Goal: Task Accomplishment & Management: Manage account settings

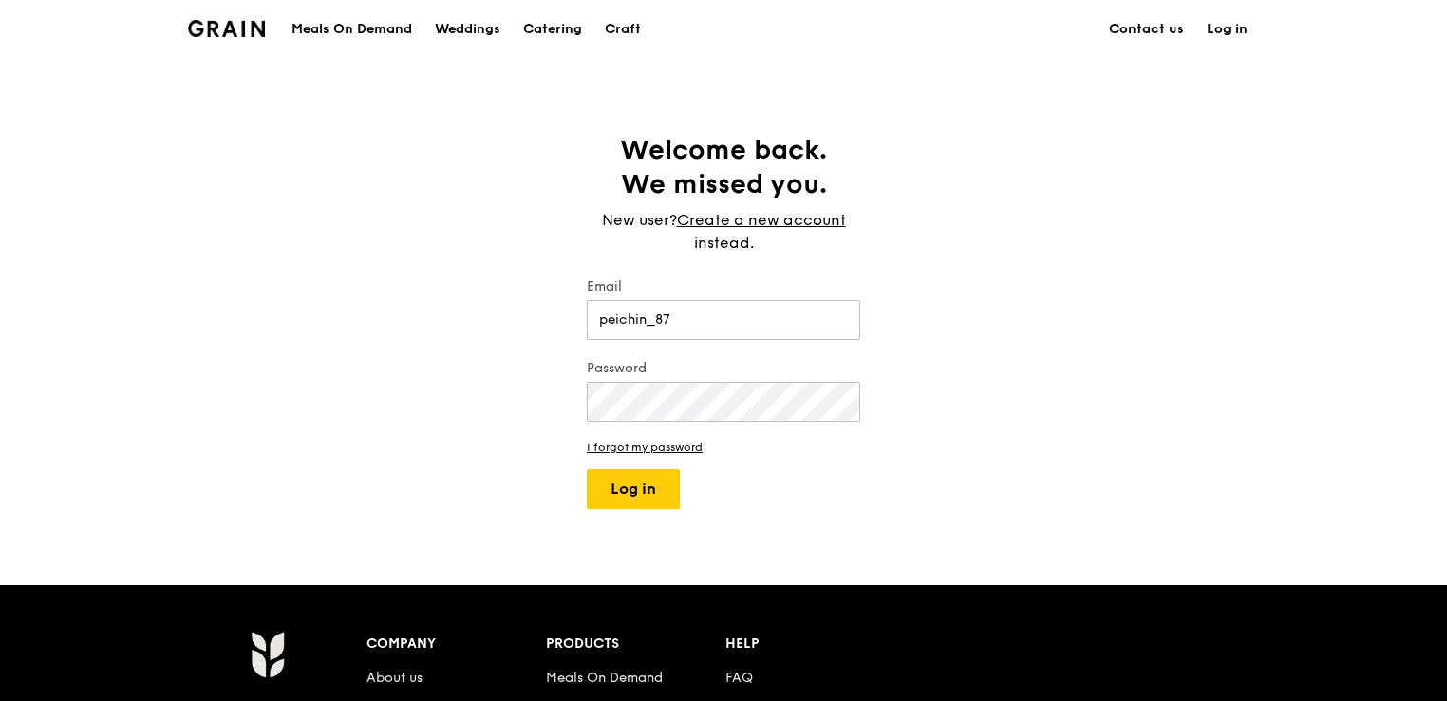
click at [587, 469] on button "Log in" at bounding box center [633, 489] width 93 height 40
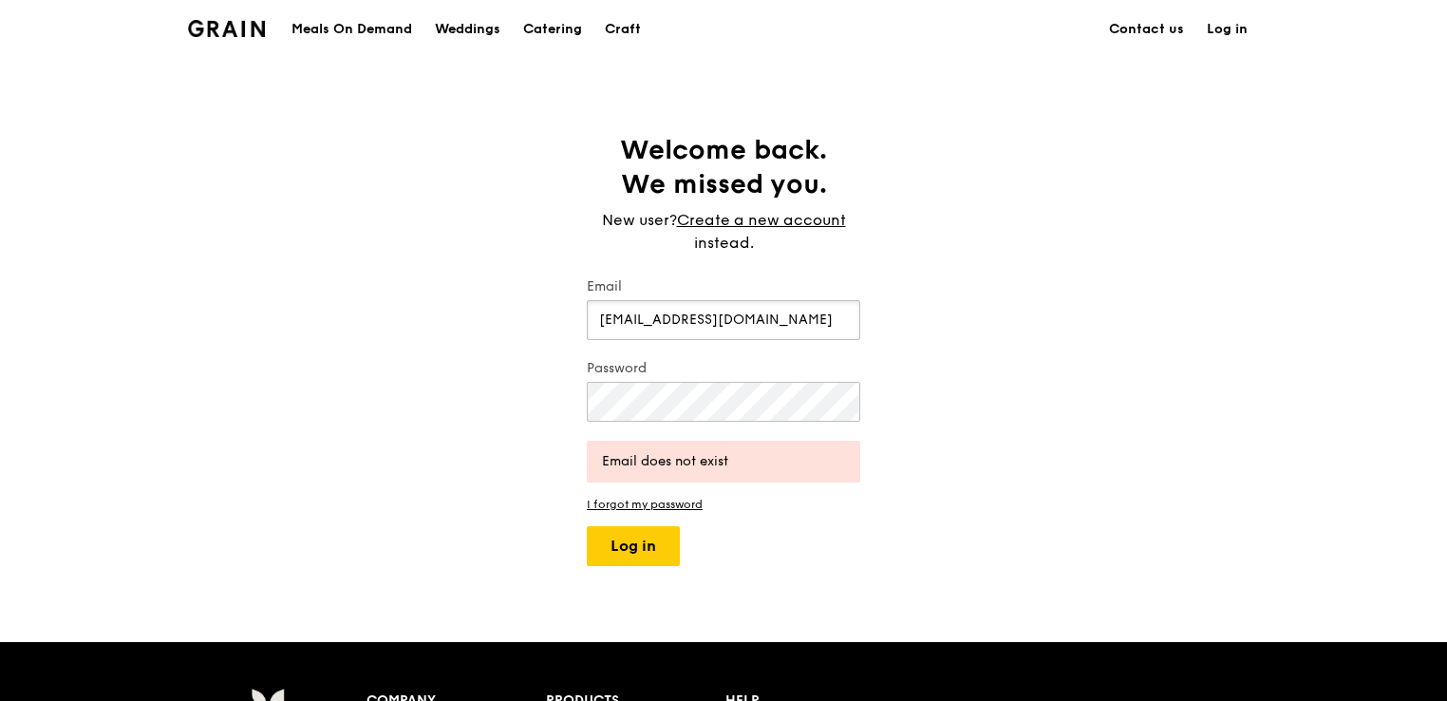
drag, startPoint x: 790, startPoint y: 327, endPoint x: 286, endPoint y: 351, distance: 504.8
click at [292, 356] on div "Welcome back. We missed you. New user? Create a new account instead. Email [EMA…" at bounding box center [723, 349] width 1447 height 433
type input "o"
type input "[EMAIL_ADDRESS][DOMAIN_NAME]"
click at [423, 392] on div "Welcome back. We missed you. New user? Create a new account instead. Email [EMA…" at bounding box center [723, 349] width 1447 height 433
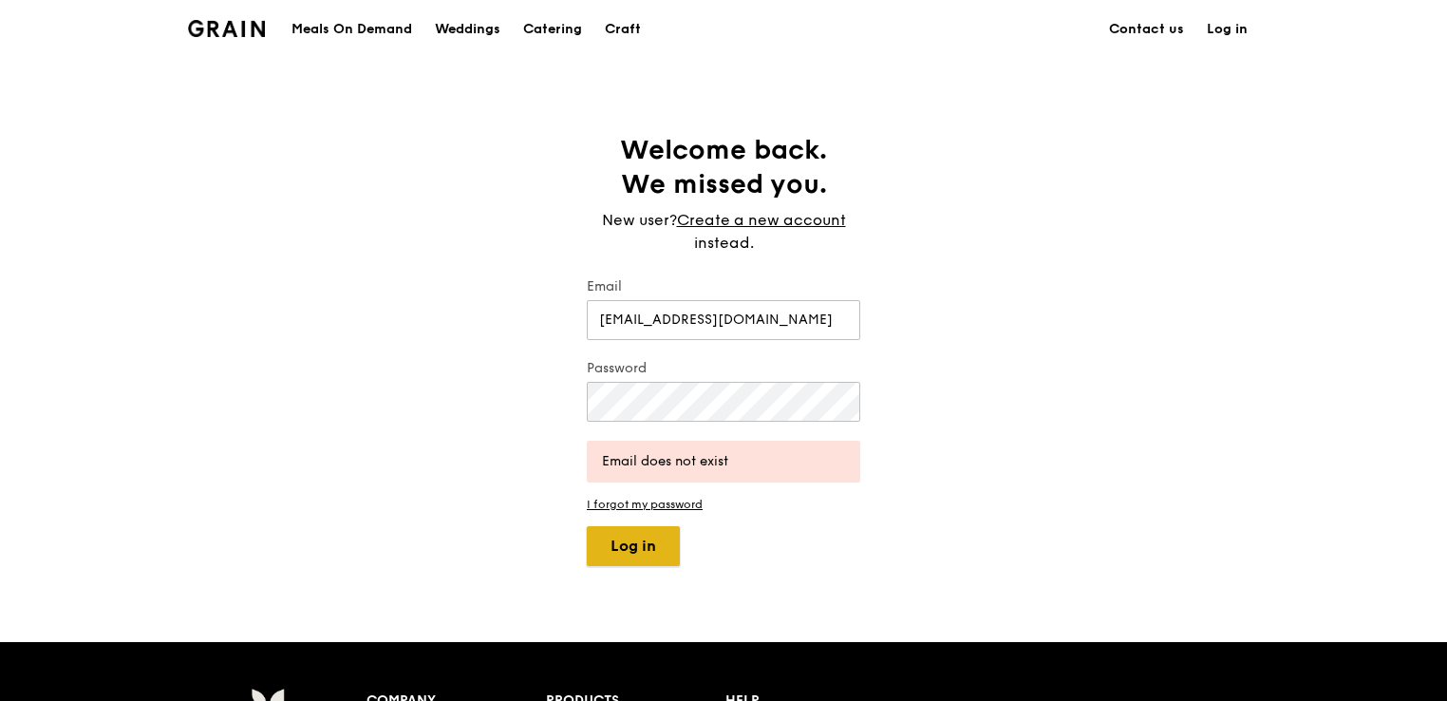
click at [657, 551] on button "Log in" at bounding box center [633, 546] width 93 height 40
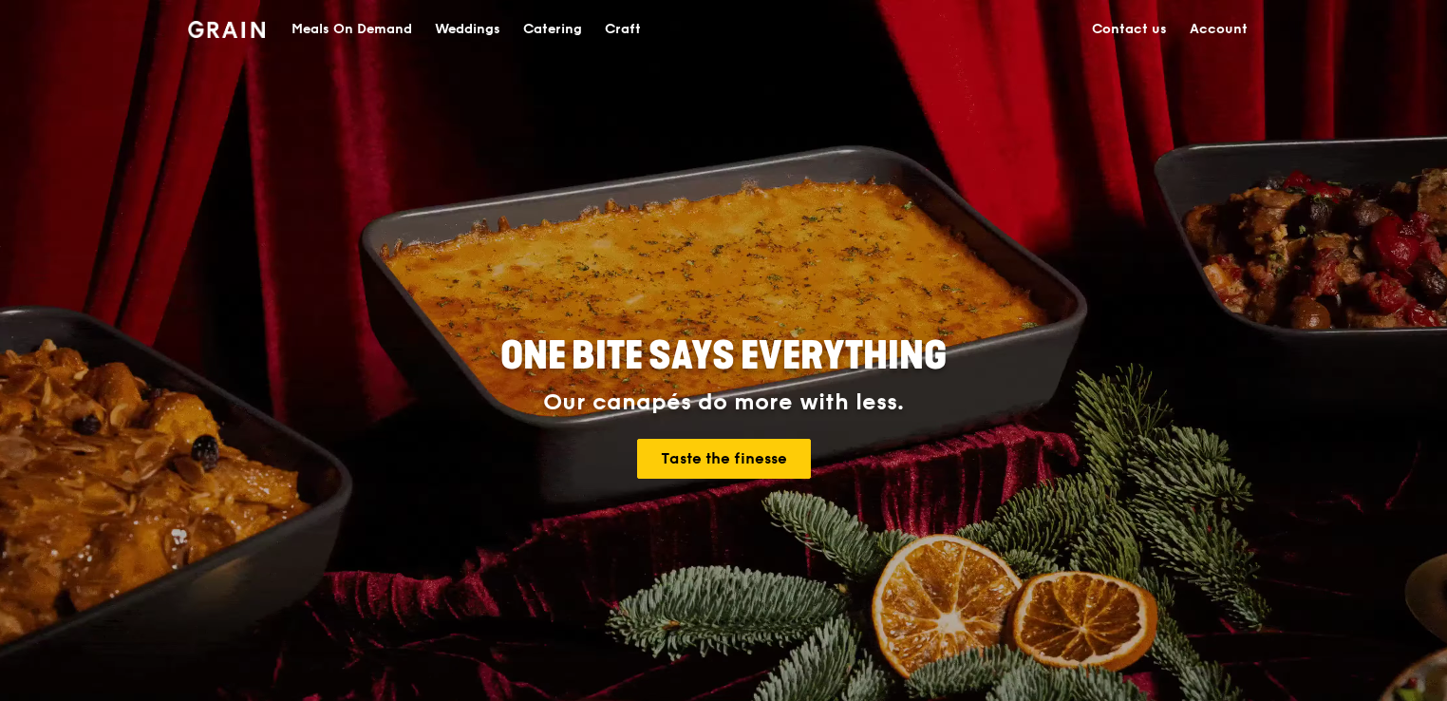
click at [1209, 22] on link "Account" at bounding box center [1218, 29] width 81 height 57
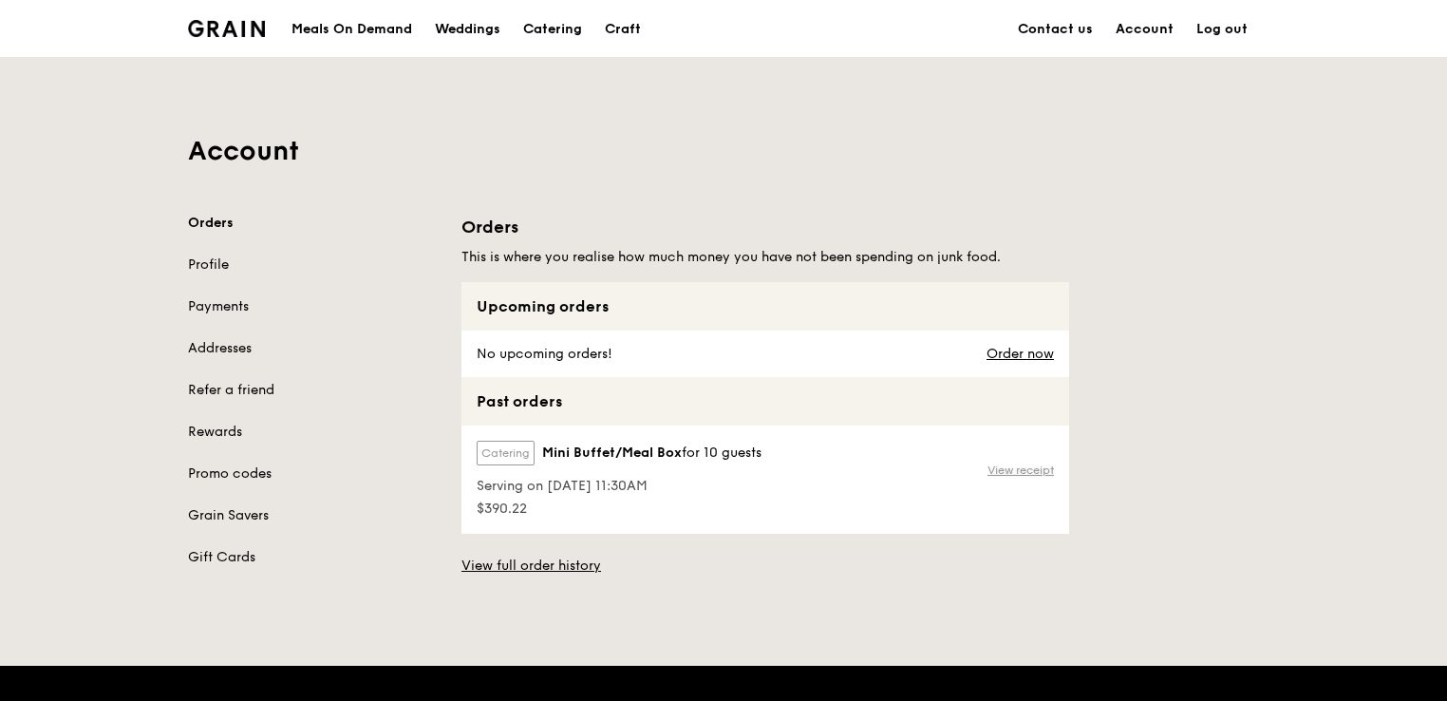
click at [1034, 464] on link "View receipt" at bounding box center [1020, 469] width 66 height 15
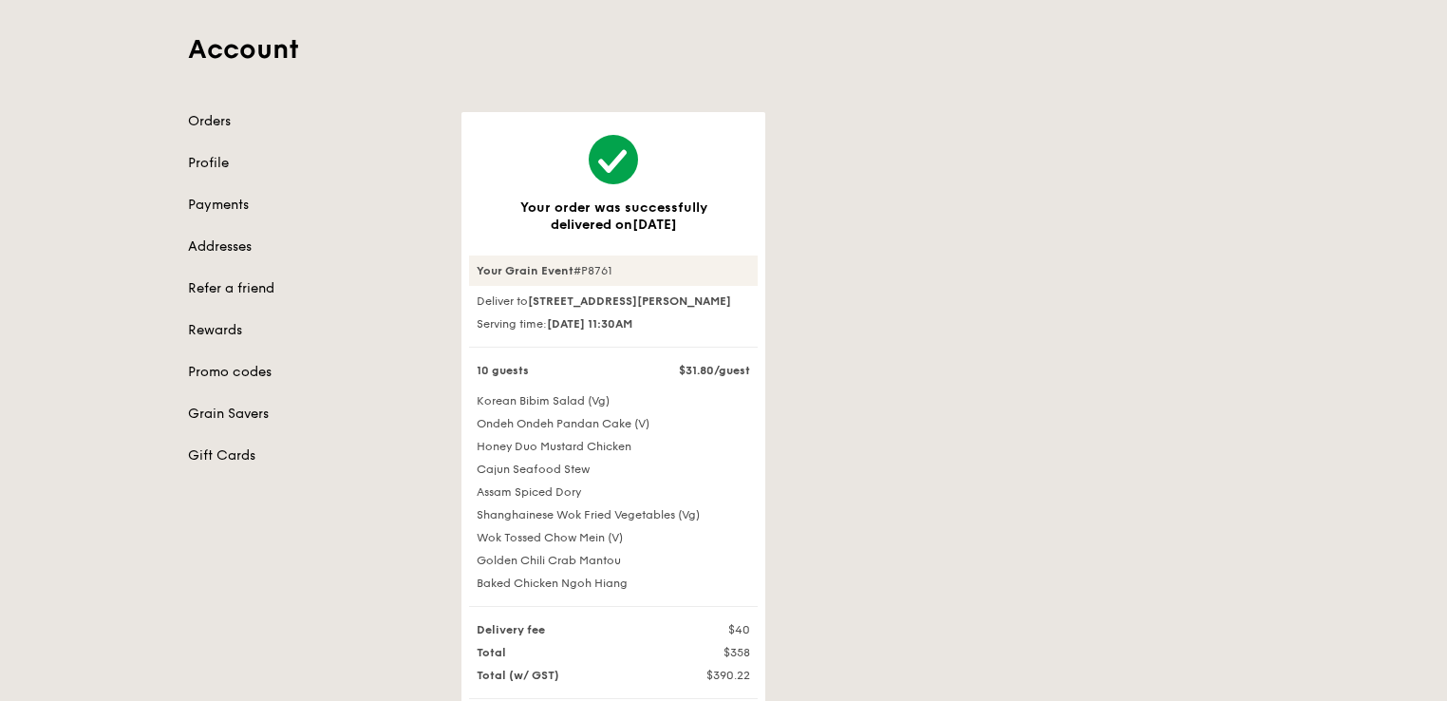
scroll to position [285, 0]
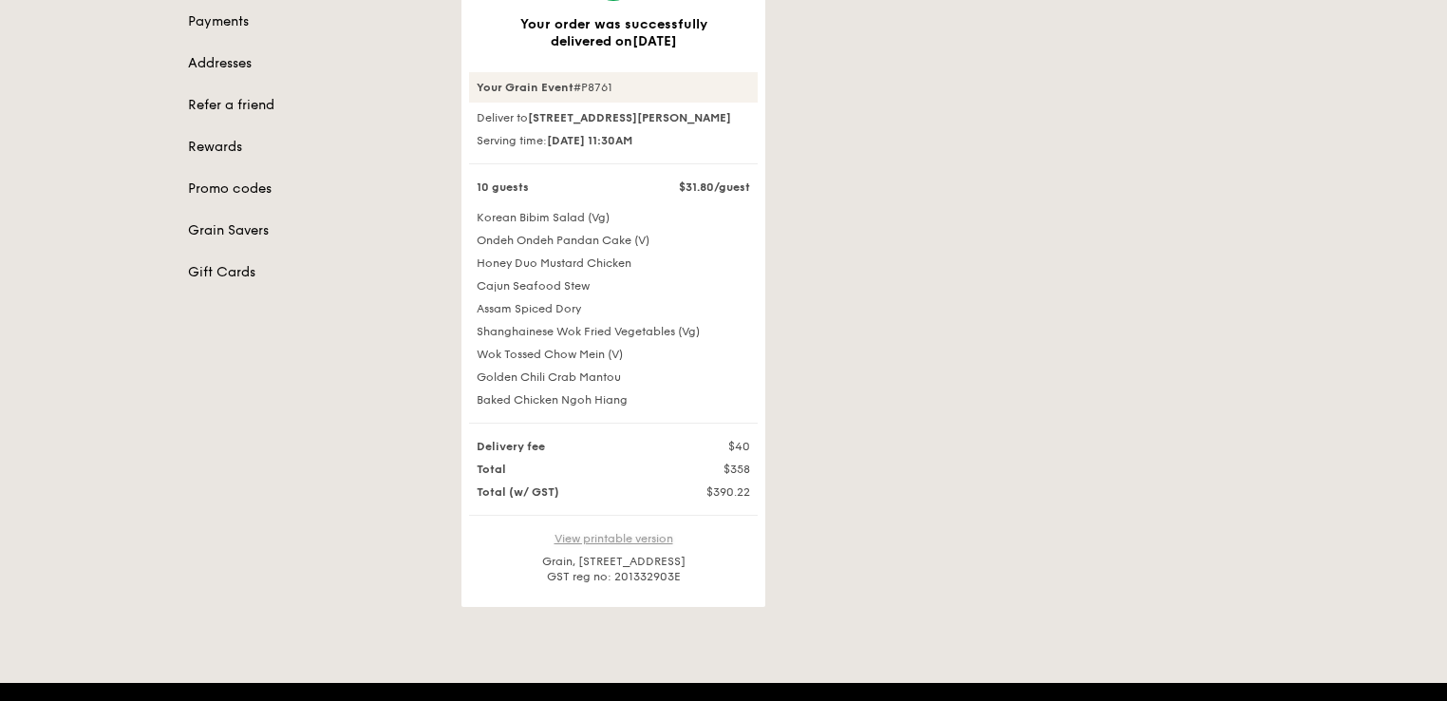
click at [636, 545] on link "View printable version" at bounding box center [613, 538] width 119 height 13
